Goal: Task Accomplishment & Management: Use online tool/utility

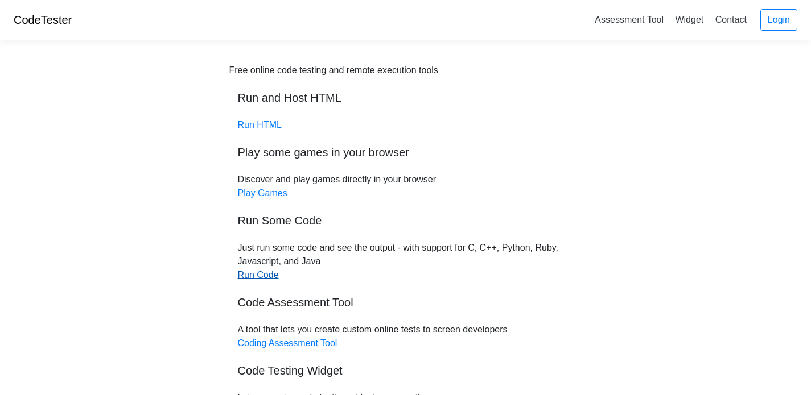
click at [250, 276] on link "Run Code" at bounding box center [258, 275] width 41 height 10
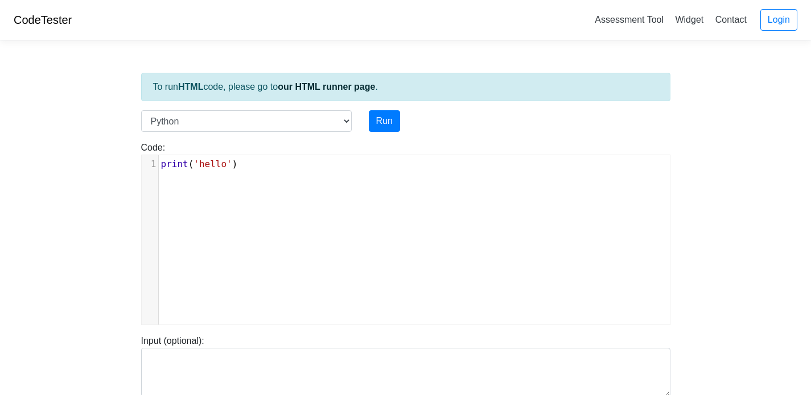
scroll to position [5, 0]
click at [266, 172] on div "xxxxxxxxxx 1 print ( 'hello' )" at bounding box center [418, 164] width 519 height 18
type textarea "print('hello')"
click at [266, 172] on div "xxxxxxxxxx 1 print ( 'hello' )" at bounding box center [418, 164] width 519 height 18
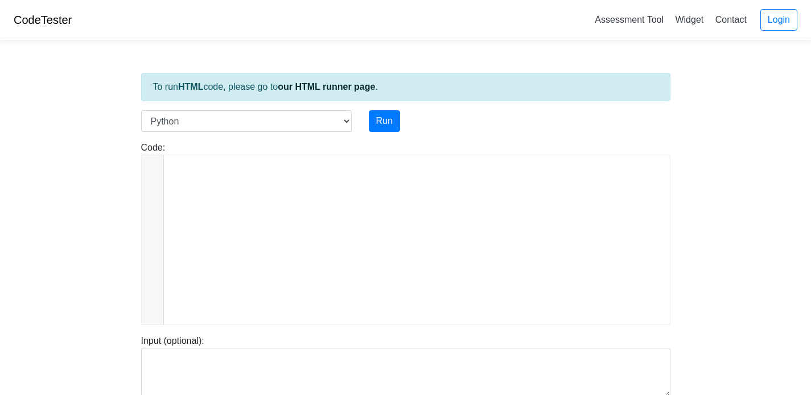
scroll to position [2443, 0]
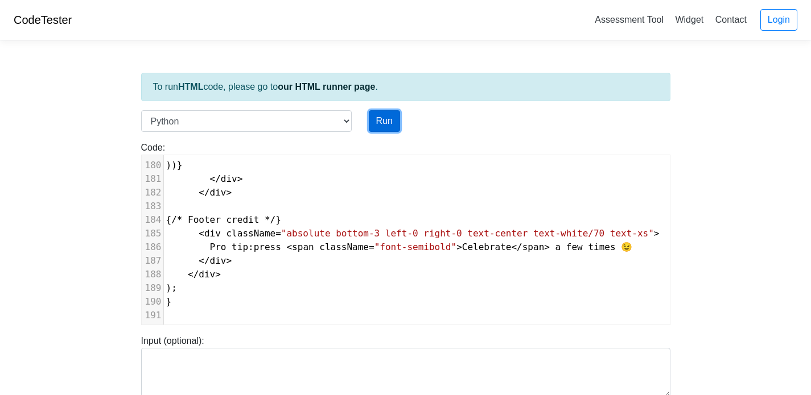
click at [374, 122] on button "Run" at bounding box center [384, 121] width 31 height 22
type input "https://codetester.io/runner?s=59zJDJR8lj"
type textarea "Submission status: Runtime Error (NZEC) Stderr: File "script.py", line 1 import…"
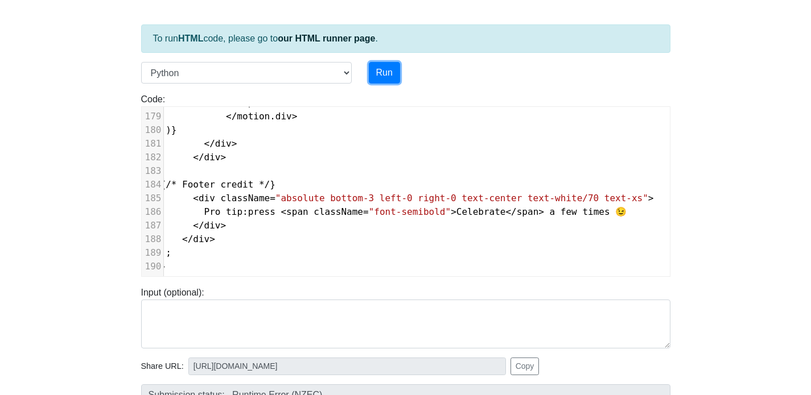
scroll to position [0, 0]
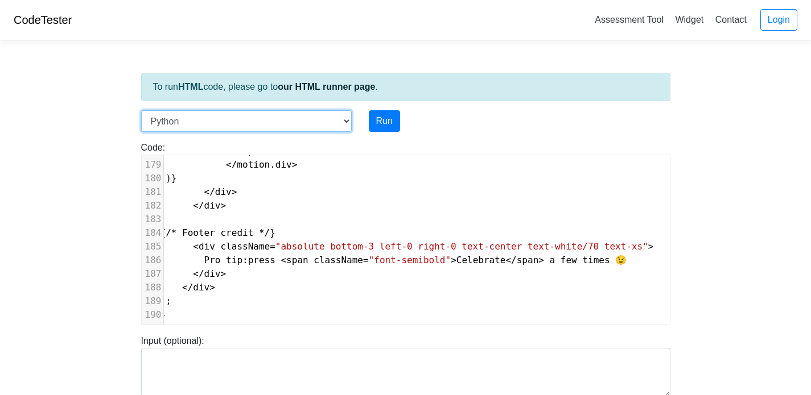
click at [344, 121] on select "C C++ Go Java Javascript Python Ruby" at bounding box center [246, 121] width 211 height 22
select select "java"
click at [141, 110] on select "C C++ Go Java Javascript Python Ruby" at bounding box center [246, 121] width 211 height 22
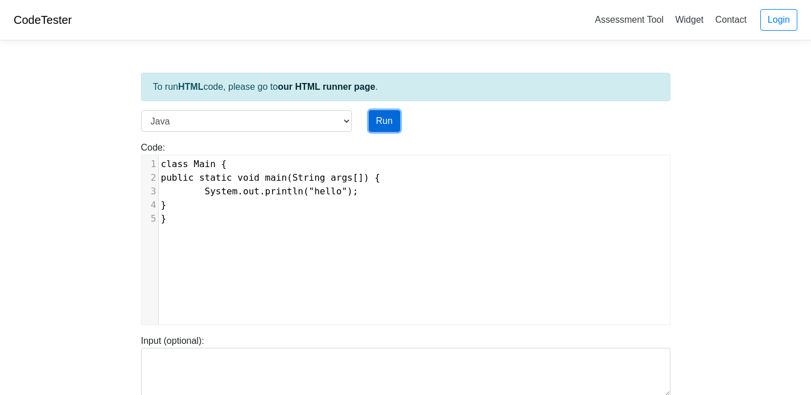
click at [391, 119] on button "Run" at bounding box center [384, 121] width 31 height 22
click at [324, 191] on span "System.out.println("hello");" at bounding box center [259, 191] width 197 height 11
type textarea "System.out.println("hello");"
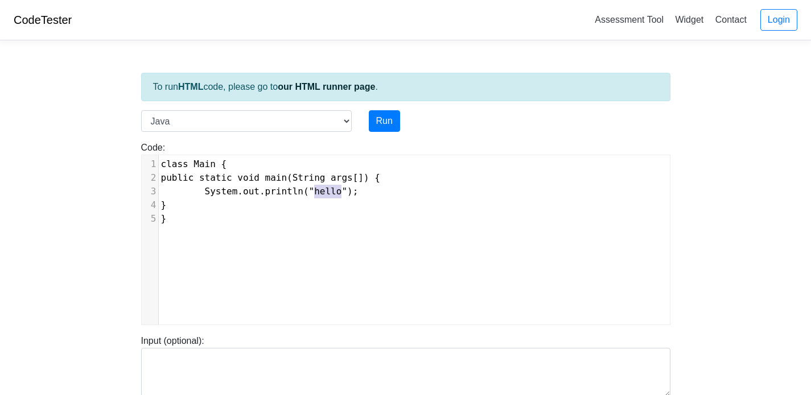
click at [324, 191] on span "System.out.println("hello");" at bounding box center [259, 191] width 197 height 11
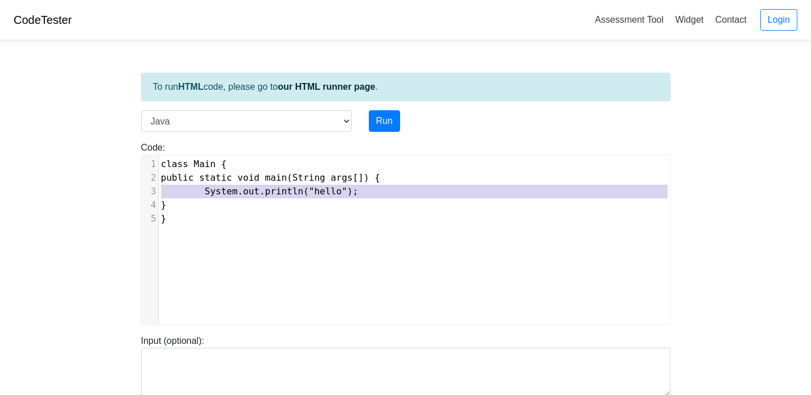
click at [324, 191] on span "System.out.println("hello");" at bounding box center [259, 191] width 197 height 11
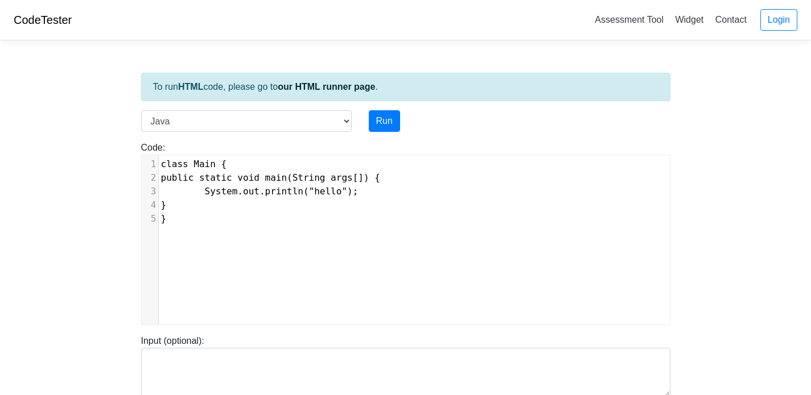
type textarea "class Main { public static void main(String args[]) { System.out.println("hello…"
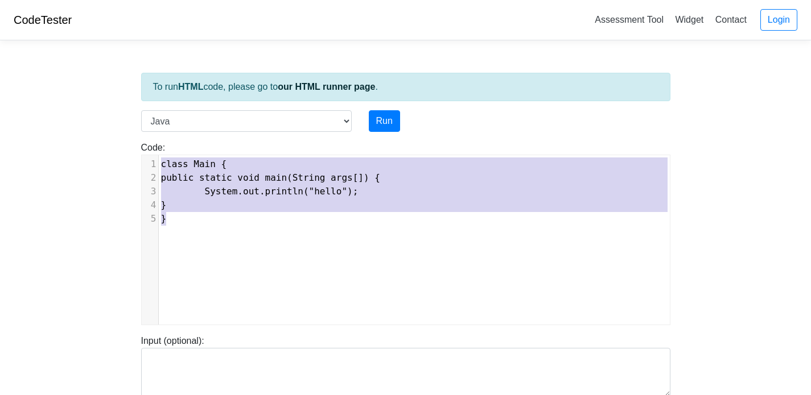
type input "https://codetester.io/runner?s=oQXdprypXR"
type textarea "Stdout: hello"
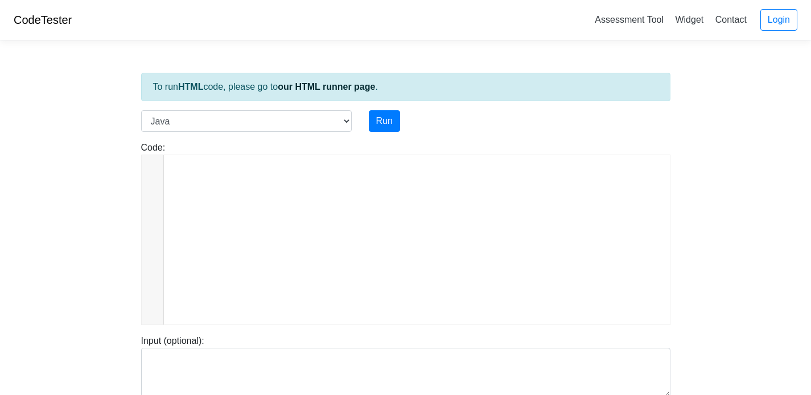
scroll to position [2452, 0]
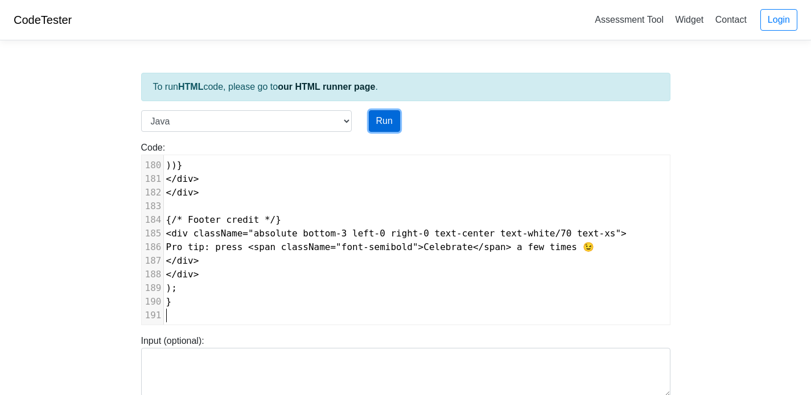
click at [380, 116] on button "Run" at bounding box center [384, 121] width 31 height 22
type input "https://codetester.io/runner?s=ZeX32akBlv"
type textarea "Submission status: Compilation Error Compile Output: Main.java:1: error: '.' ex…"
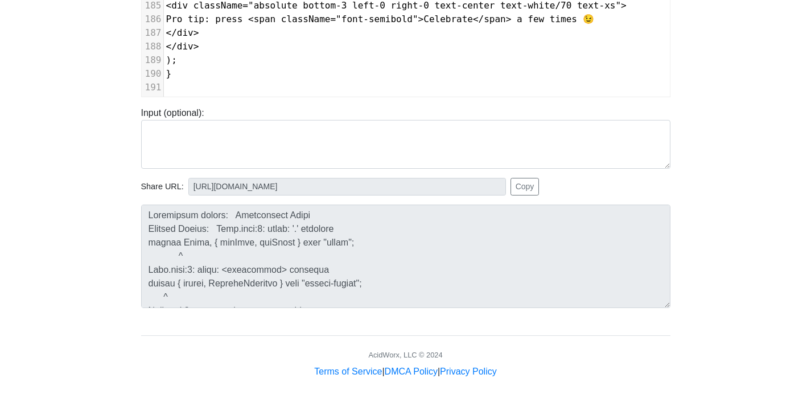
scroll to position [226, 0]
click at [525, 191] on button "Copy" at bounding box center [524, 189] width 29 height 18
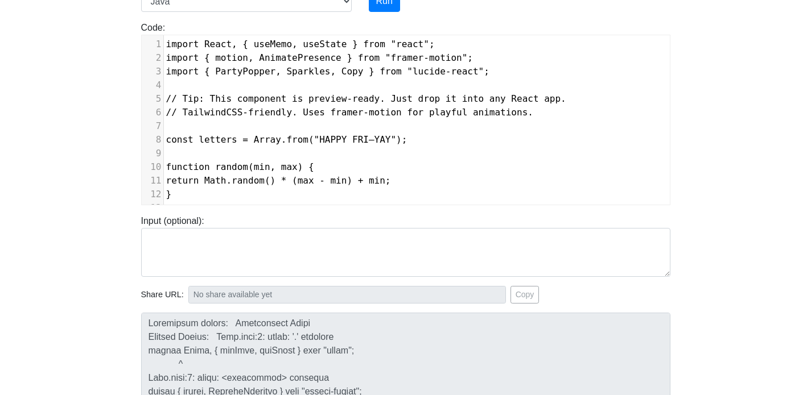
scroll to position [239, 0]
